Goal: Use online tool/utility: Utilize a website feature to perform a specific function

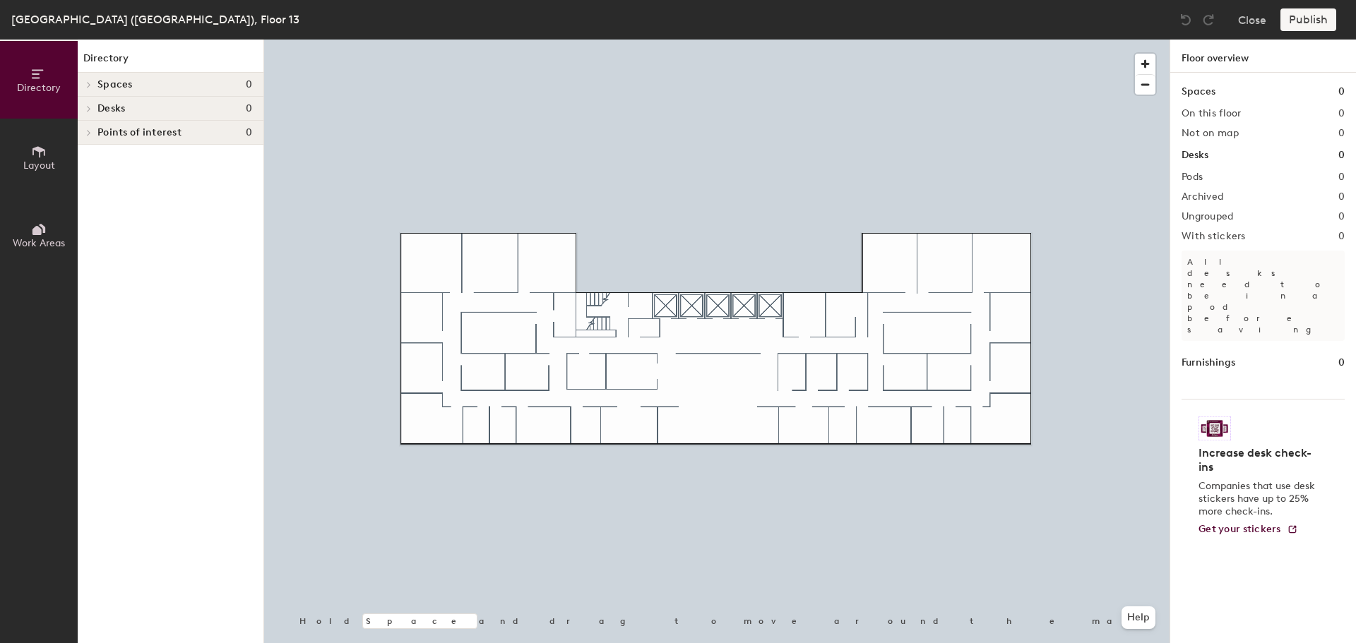
click at [53, 160] on span "Layout" at bounding box center [39, 166] width 32 height 12
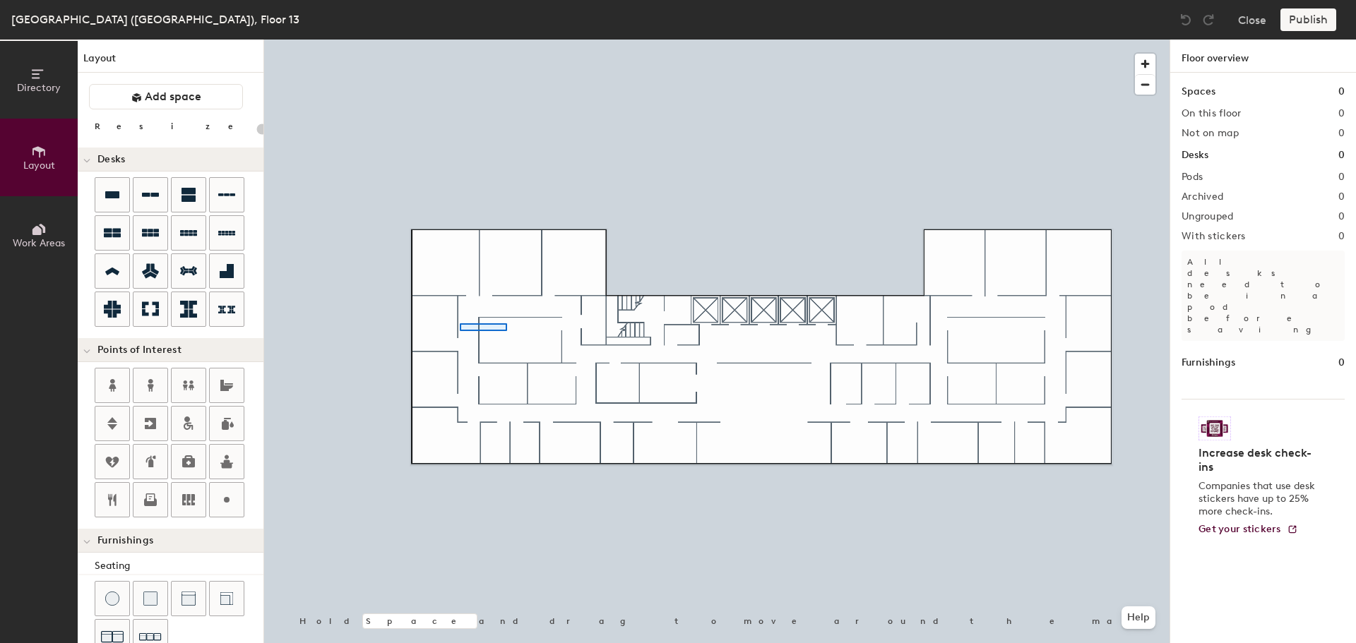
click at [461, 40] on div at bounding box center [716, 40] width 905 height 0
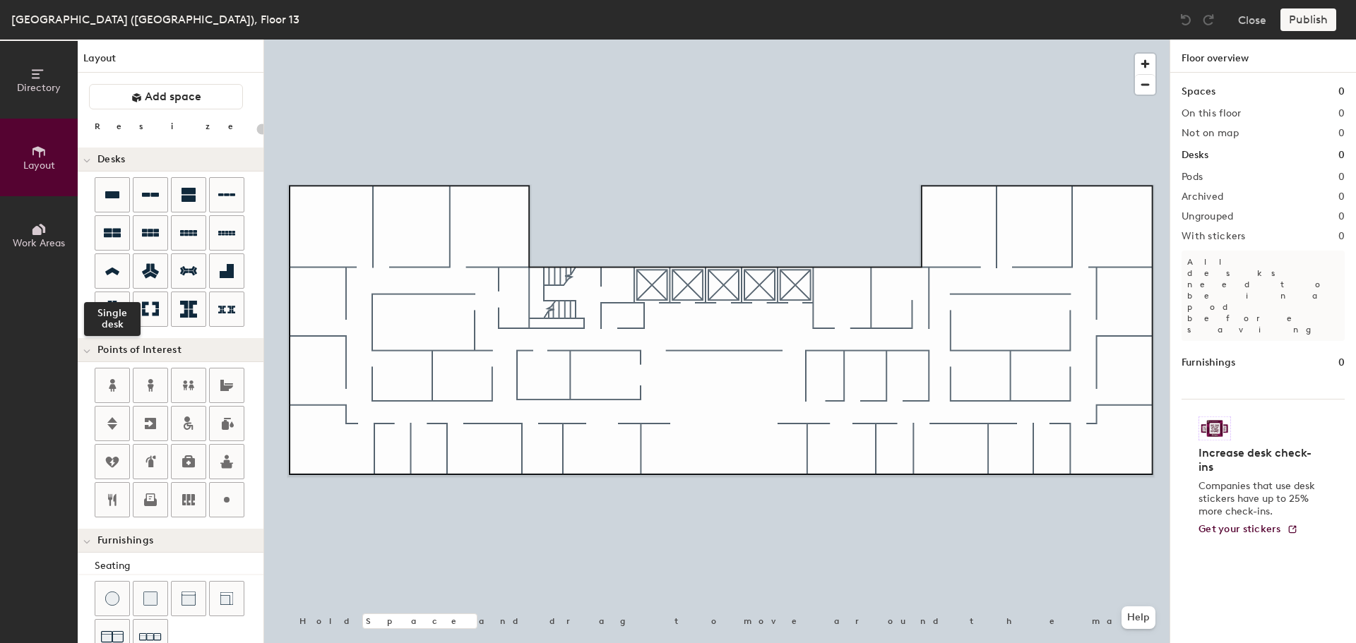
click at [121, 276] on div at bounding box center [112, 271] width 34 height 34
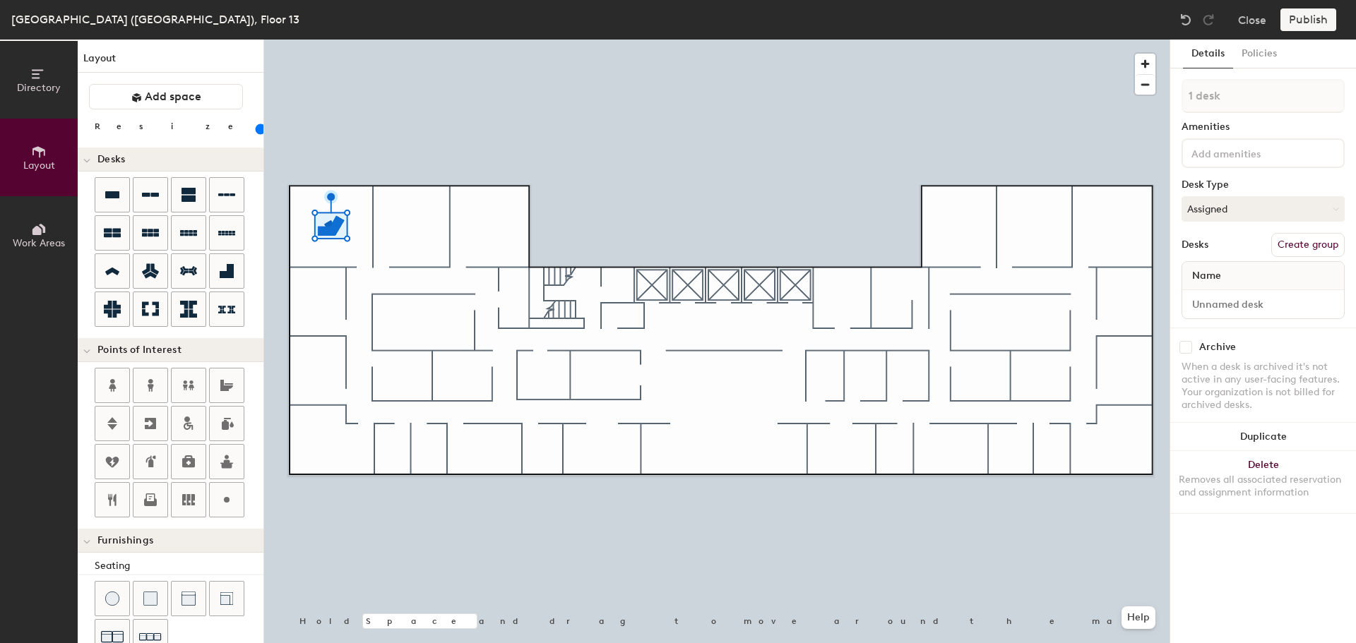
click at [229, 267] on icon at bounding box center [227, 271] width 14 height 14
click at [1278, 467] on button "Delete Removes all associated reservation and assignment information" at bounding box center [1263, 482] width 186 height 62
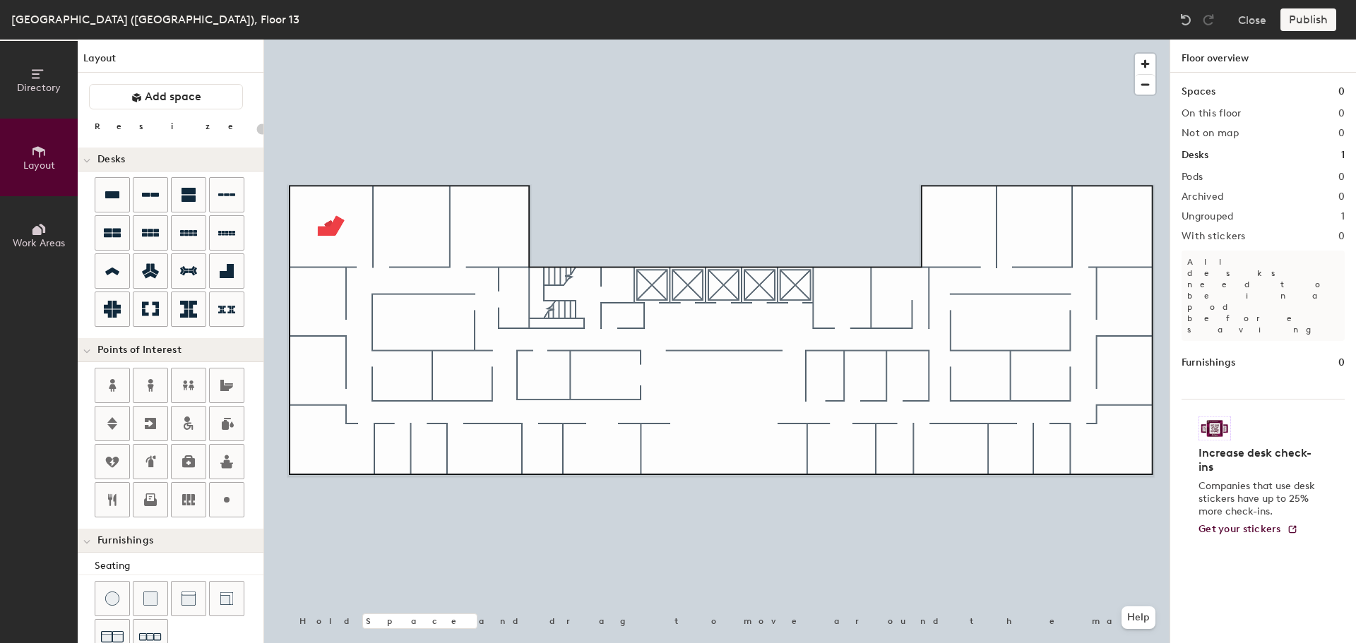
click at [338, 40] on div at bounding box center [716, 40] width 905 height 0
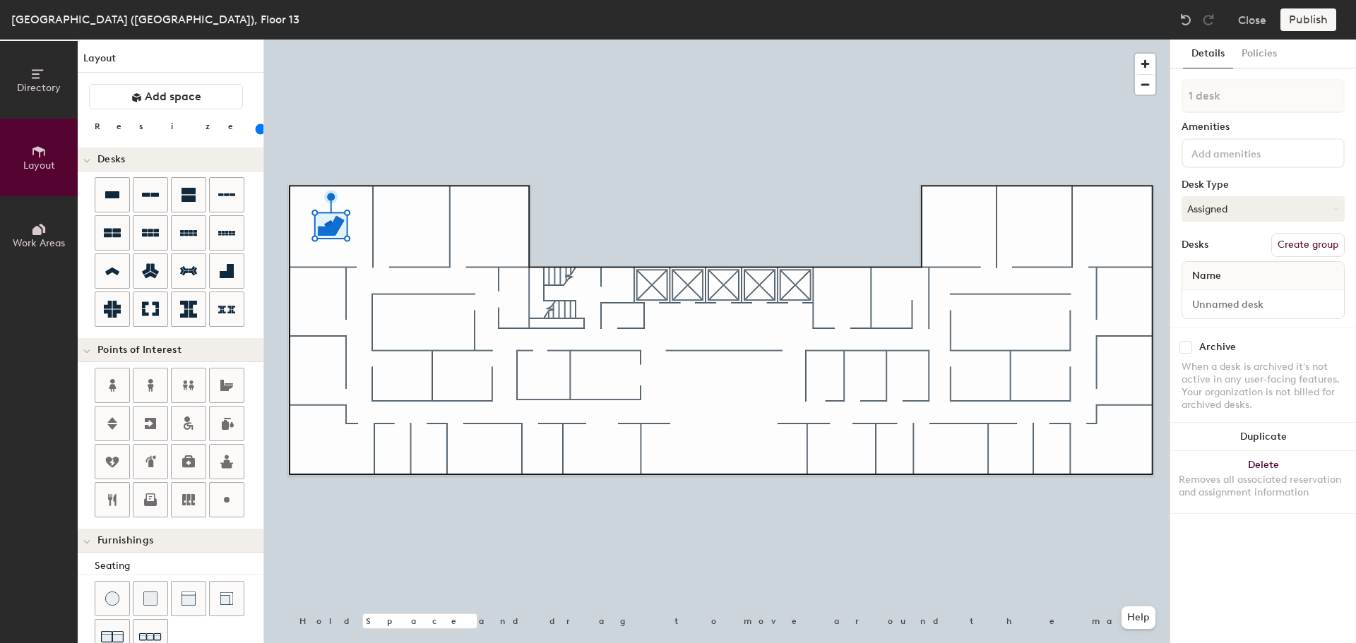
click at [1270, 442] on button "Duplicate" at bounding box center [1263, 437] width 186 height 28
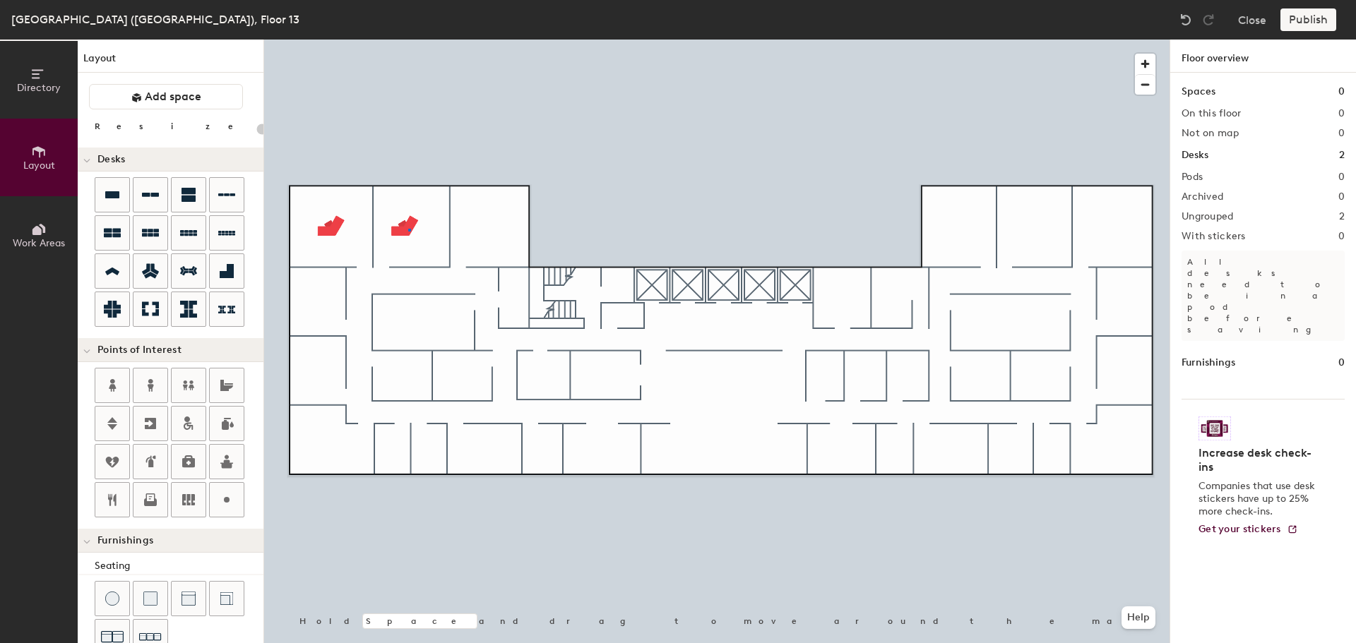
click at [408, 40] on div at bounding box center [716, 40] width 905 height 0
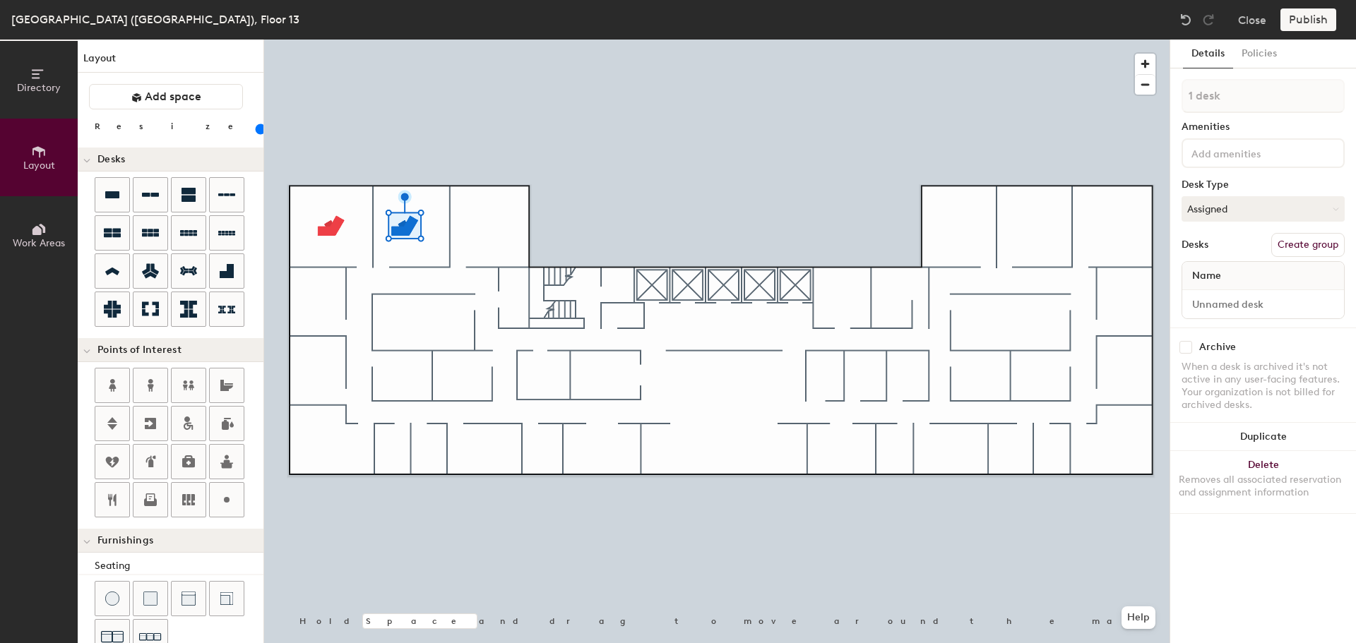
click at [1229, 428] on button "Duplicate" at bounding box center [1263, 437] width 186 height 28
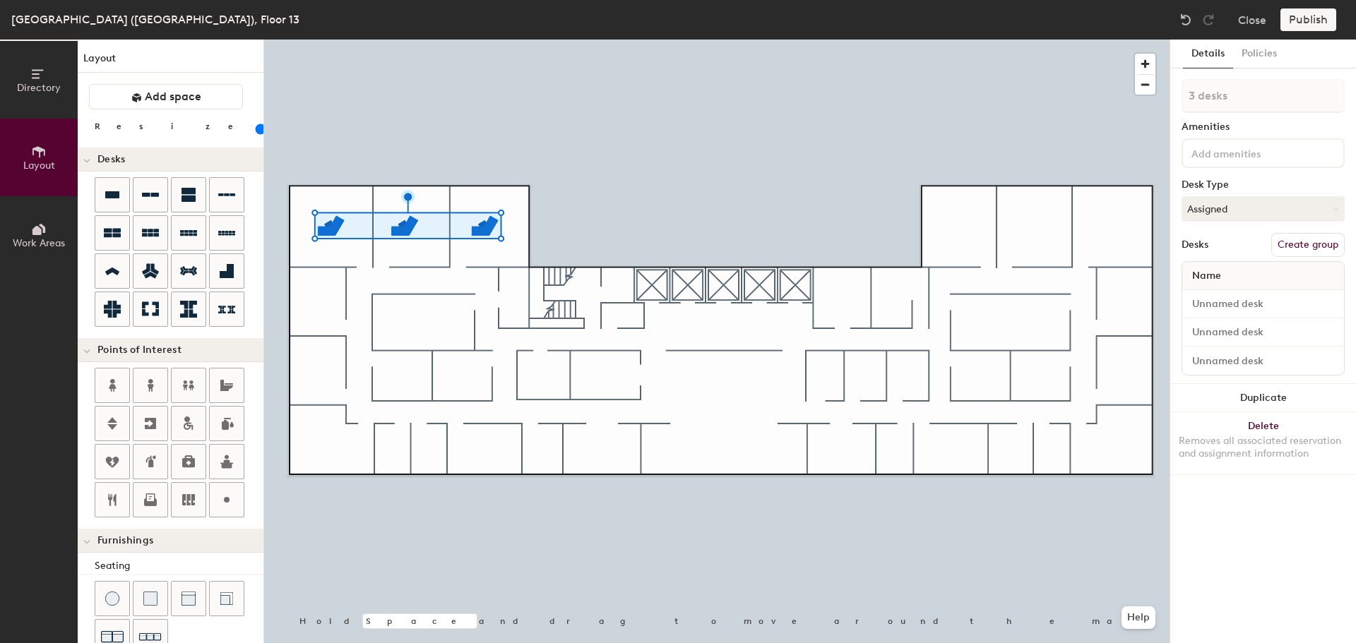
click at [1276, 403] on button "Duplicate" at bounding box center [1263, 398] width 186 height 28
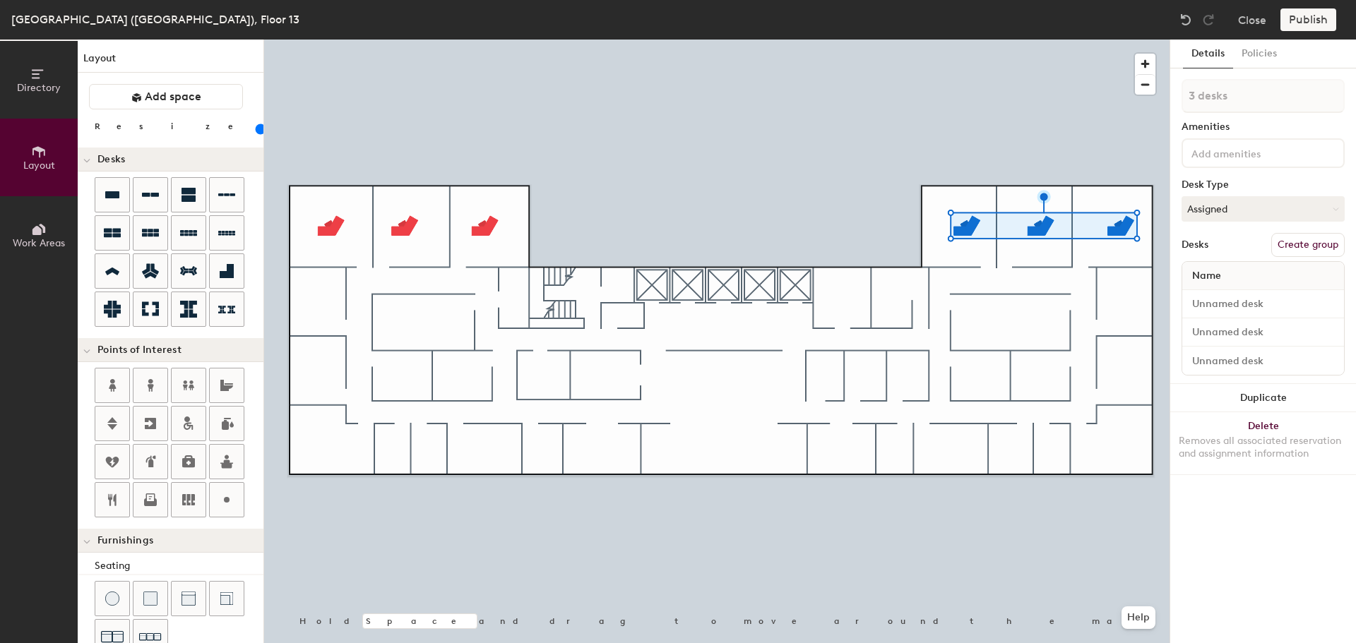
click at [1229, 396] on button "Duplicate" at bounding box center [1263, 398] width 186 height 28
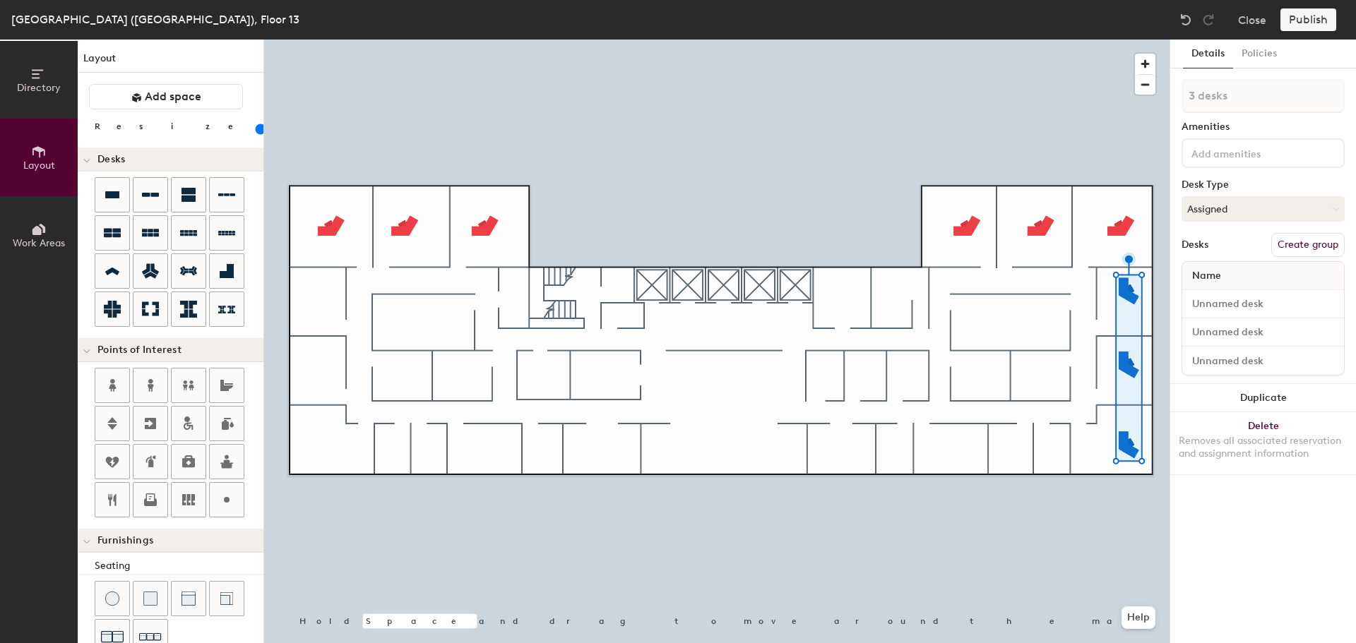
click at [1291, 395] on button "Duplicate" at bounding box center [1263, 398] width 186 height 28
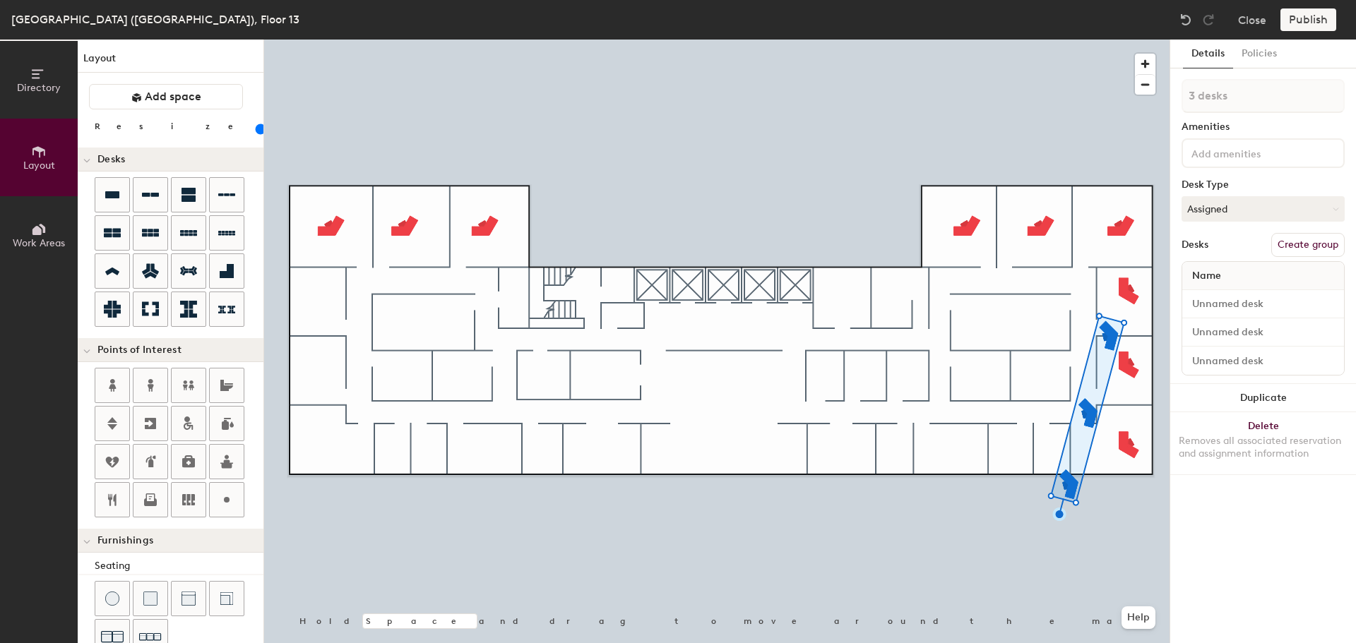
click at [1291, 429] on button "Delete Removes all associated reservation and assignment information" at bounding box center [1263, 443] width 186 height 62
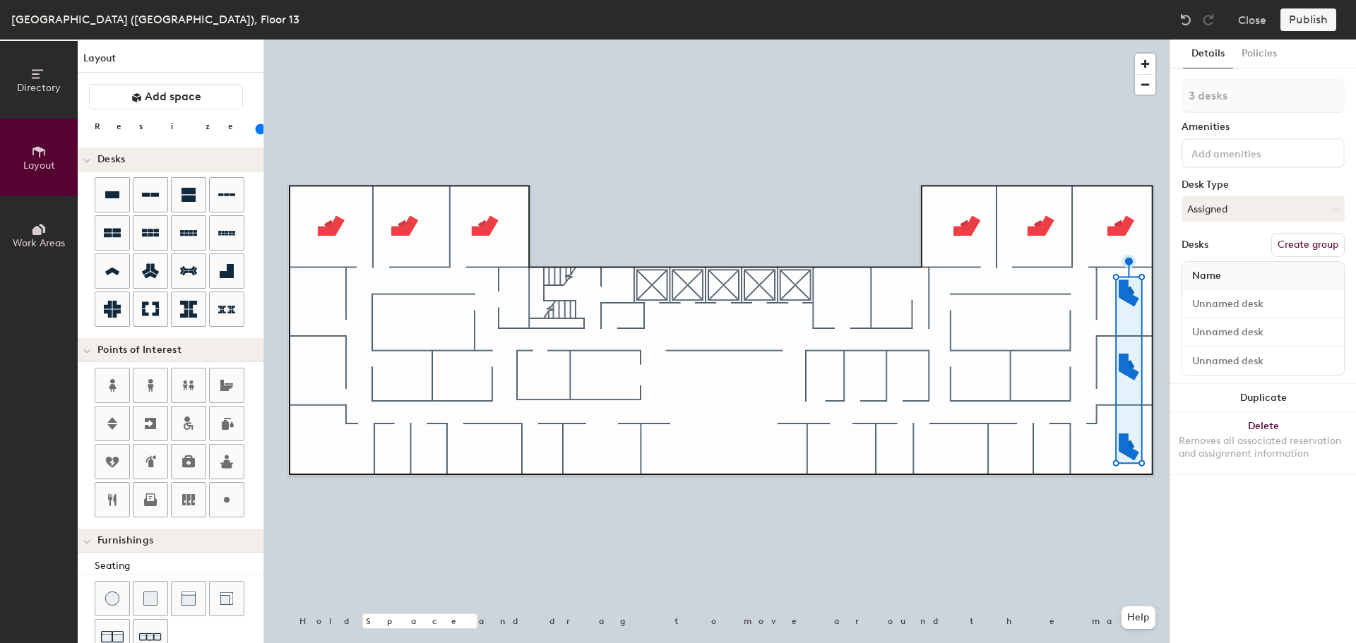
click at [1255, 401] on button "Duplicate" at bounding box center [1263, 398] width 186 height 28
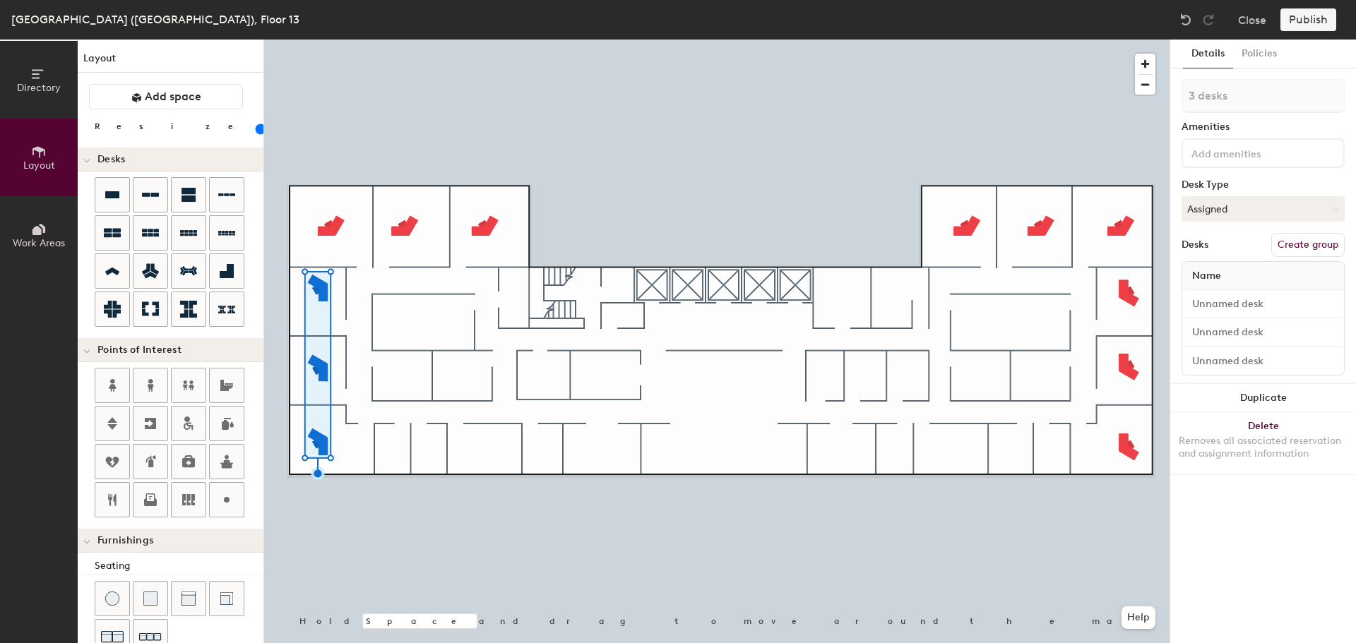
click at [505, 40] on div at bounding box center [716, 40] width 905 height 0
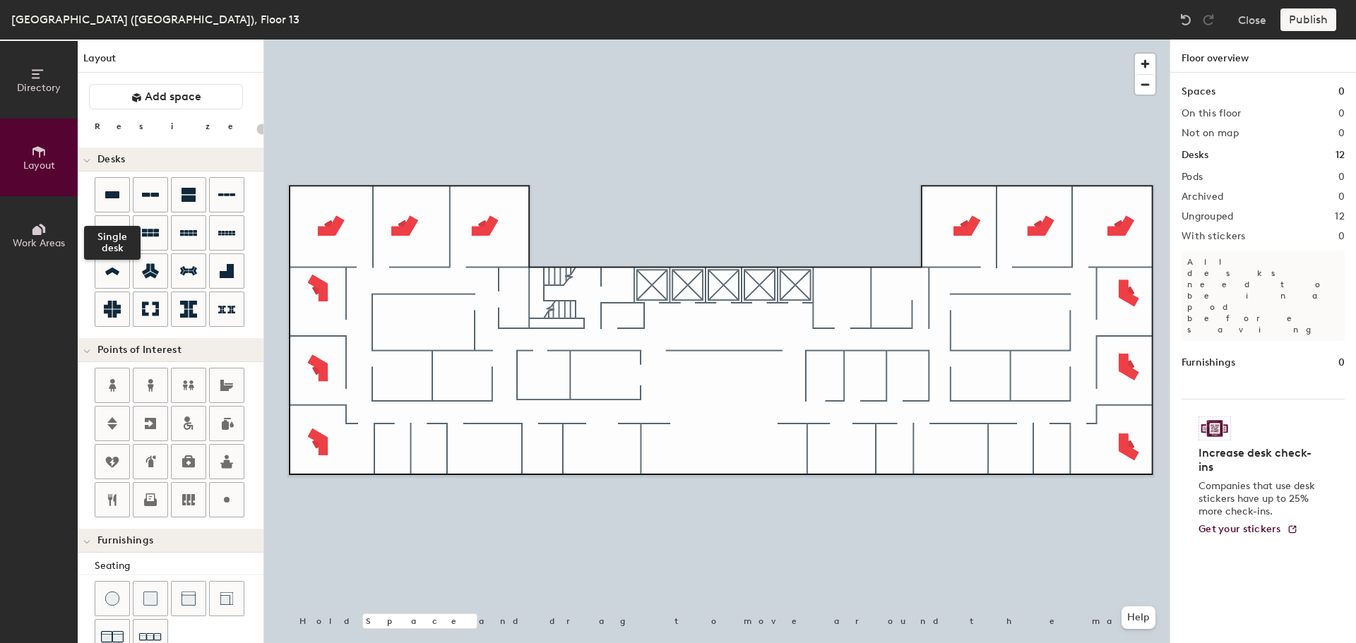
click at [123, 192] on div at bounding box center [112, 195] width 34 height 34
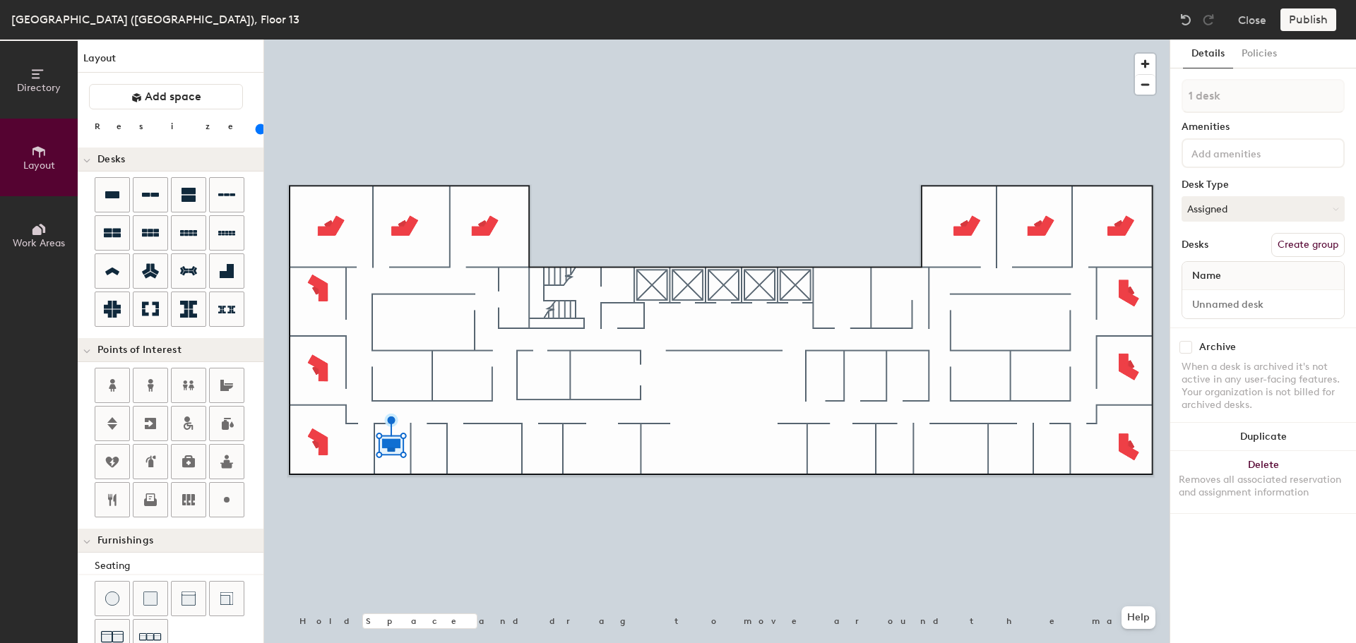
click at [1250, 441] on button "Duplicate" at bounding box center [1263, 437] width 186 height 28
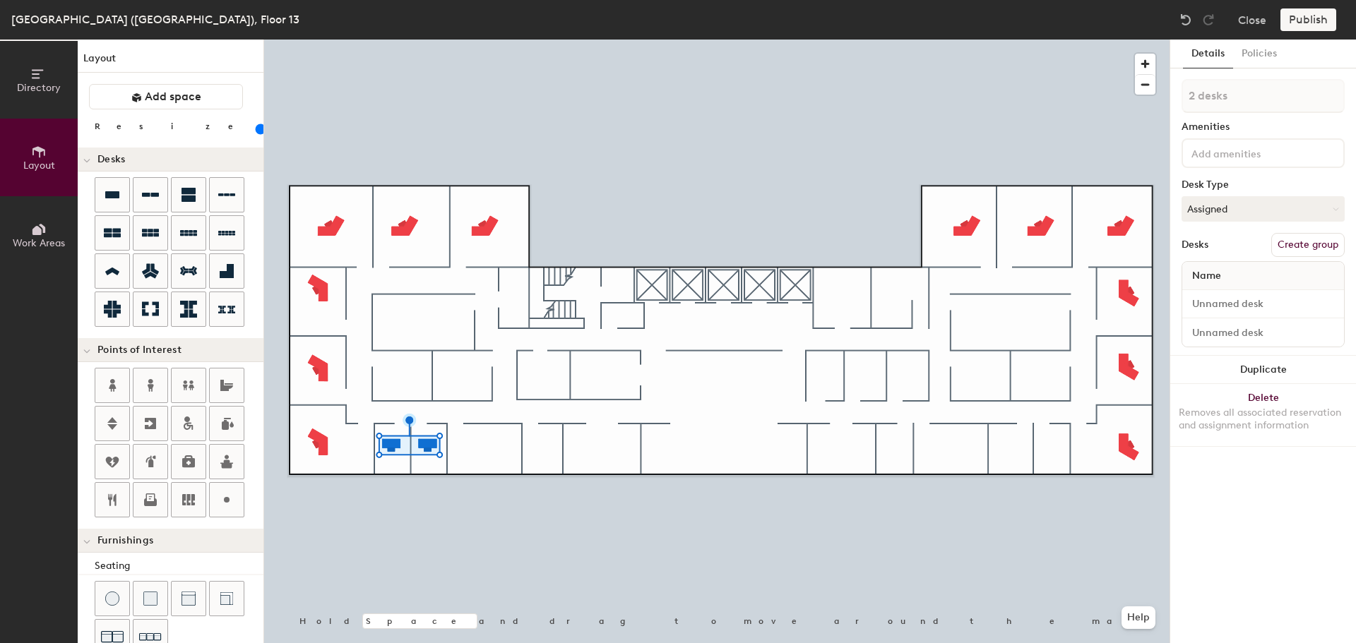
click at [1254, 371] on button "Duplicate" at bounding box center [1263, 370] width 186 height 28
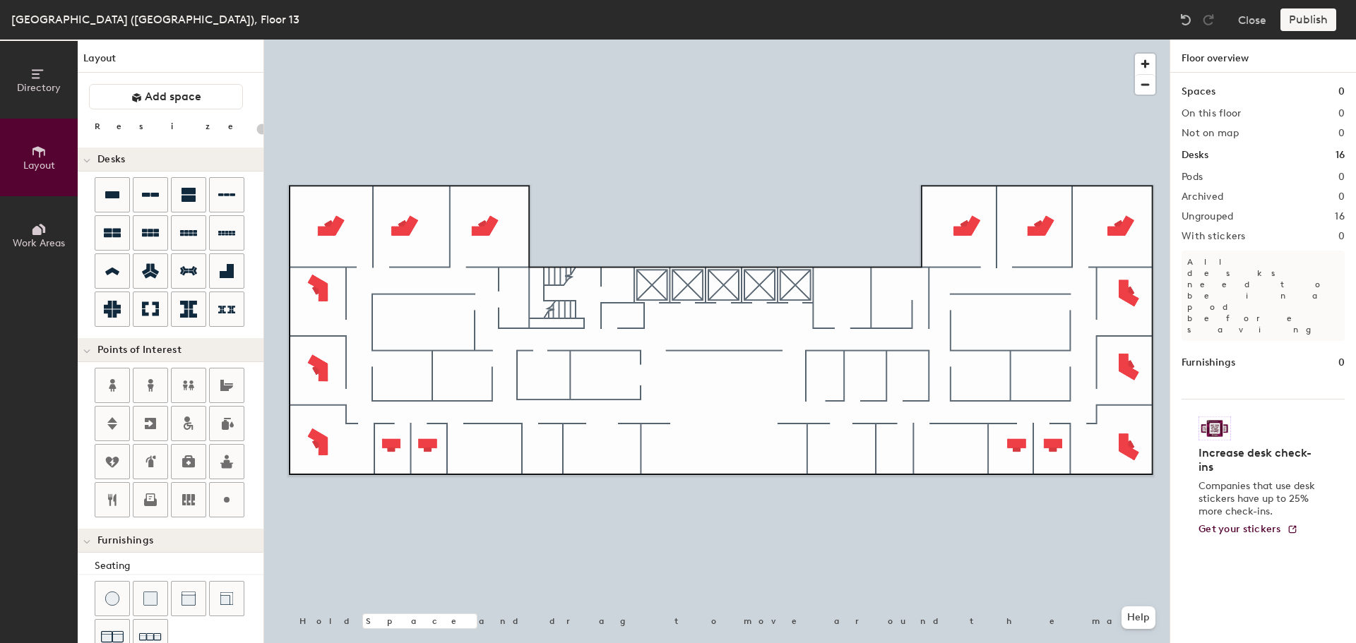
type input "100"
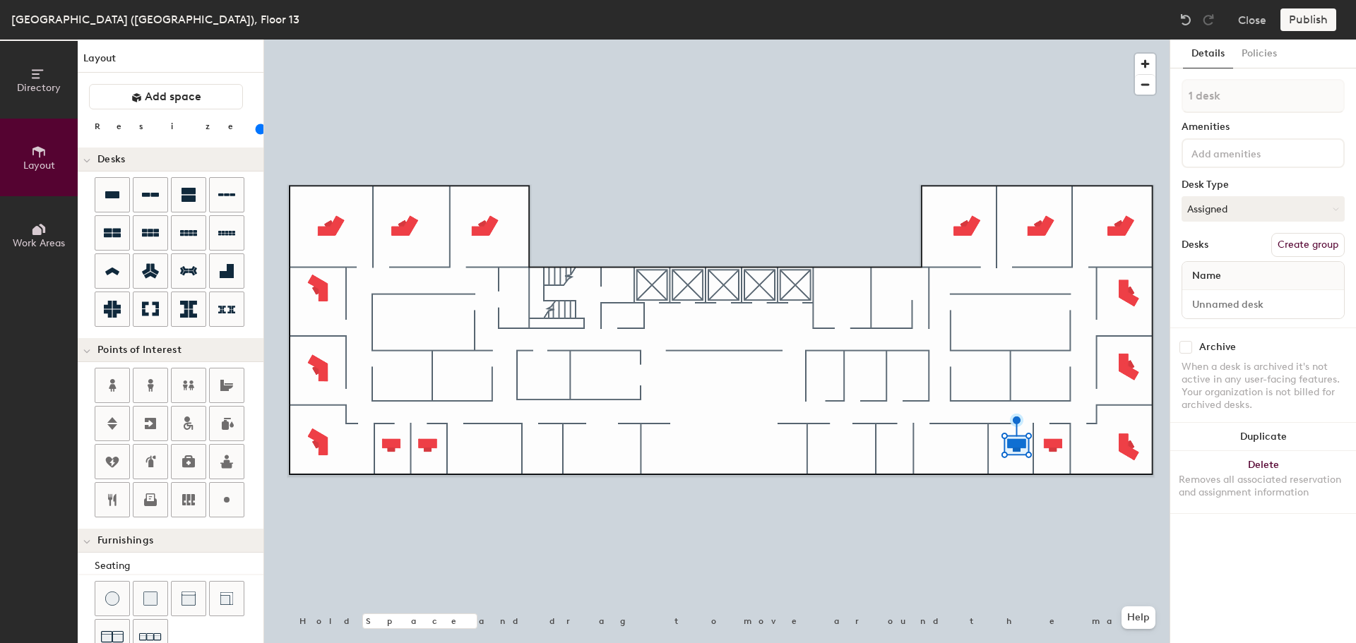
click at [1260, 441] on button "Duplicate" at bounding box center [1263, 437] width 186 height 28
click at [1239, 441] on button "Duplicate" at bounding box center [1263, 437] width 186 height 28
